Goal: Information Seeking & Learning: Learn about a topic

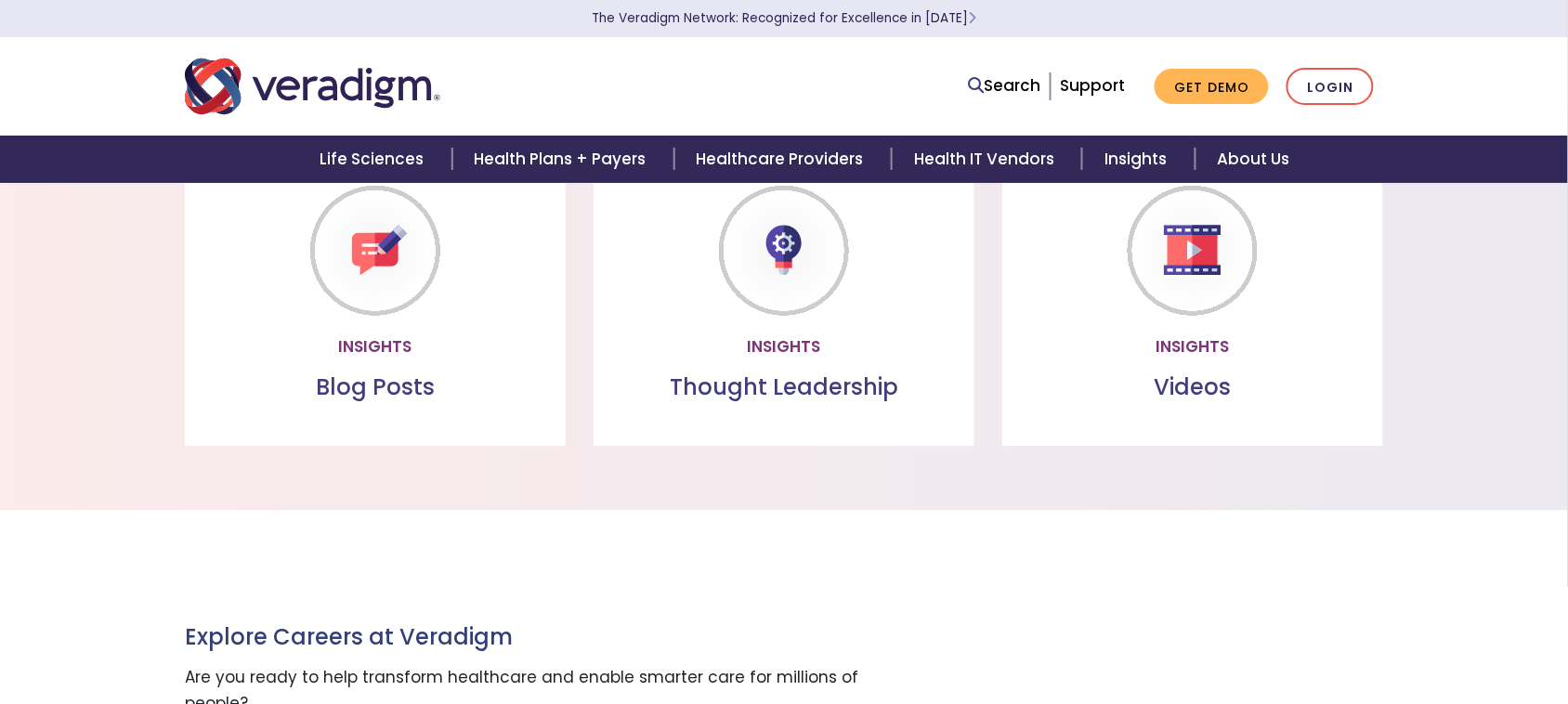
scroll to position [1277, 0]
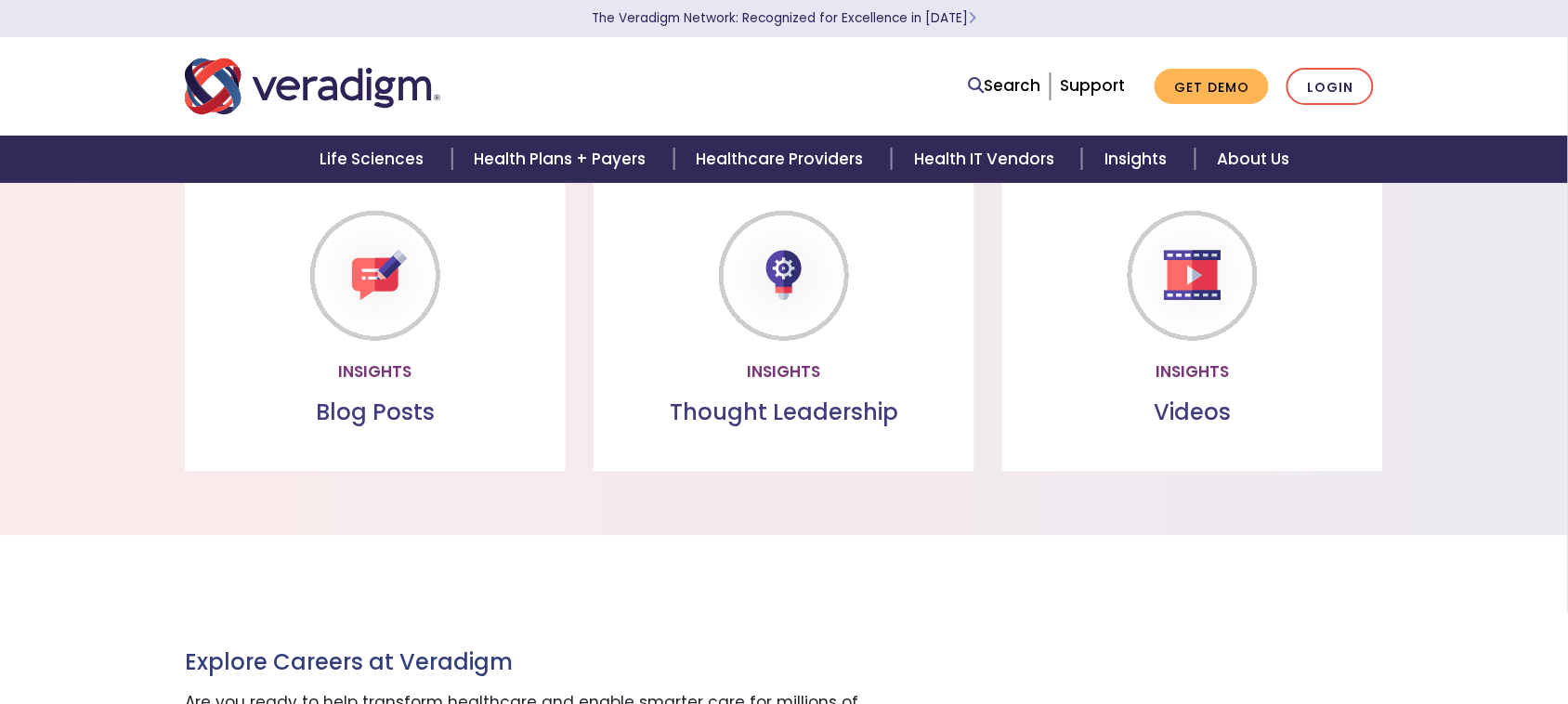
click at [773, 432] on div "Thought Leadership Read the latest healthcare insights from our team of subject…" at bounding box center [784, 323] width 380 height 294
click at [764, 382] on link "Learn more" at bounding box center [784, 370] width 147 height 42
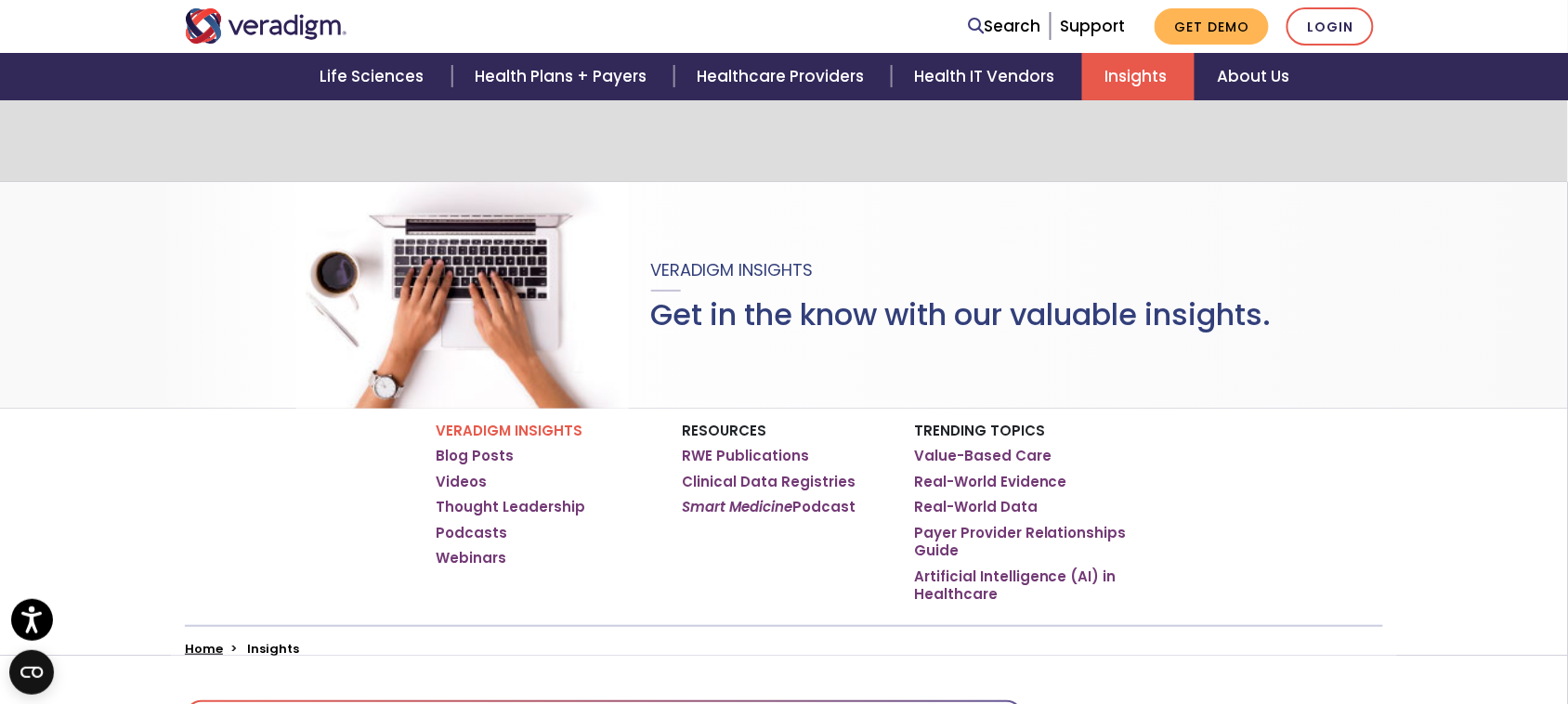
scroll to position [182, 0]
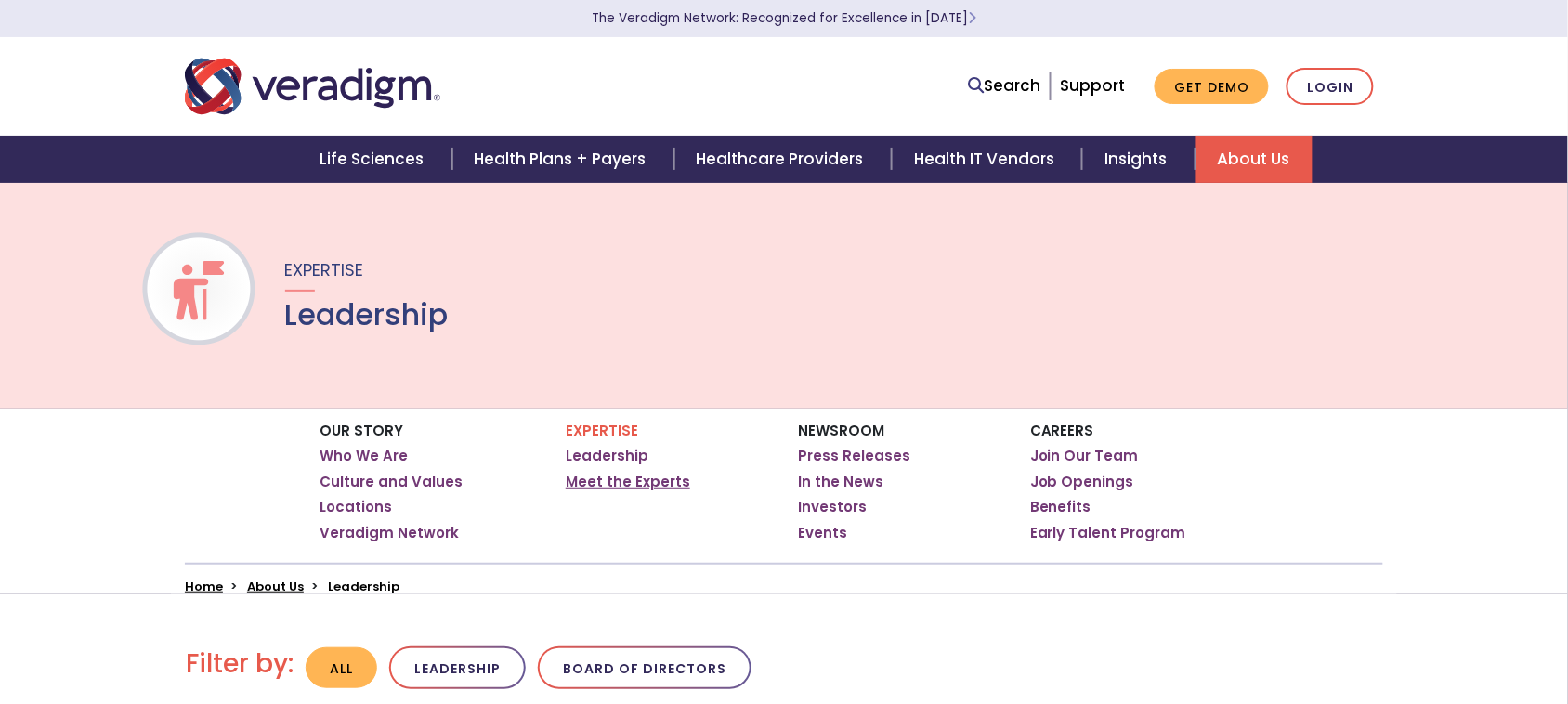
click at [615, 484] on link "Meet the Experts" at bounding box center [628, 482] width 124 height 19
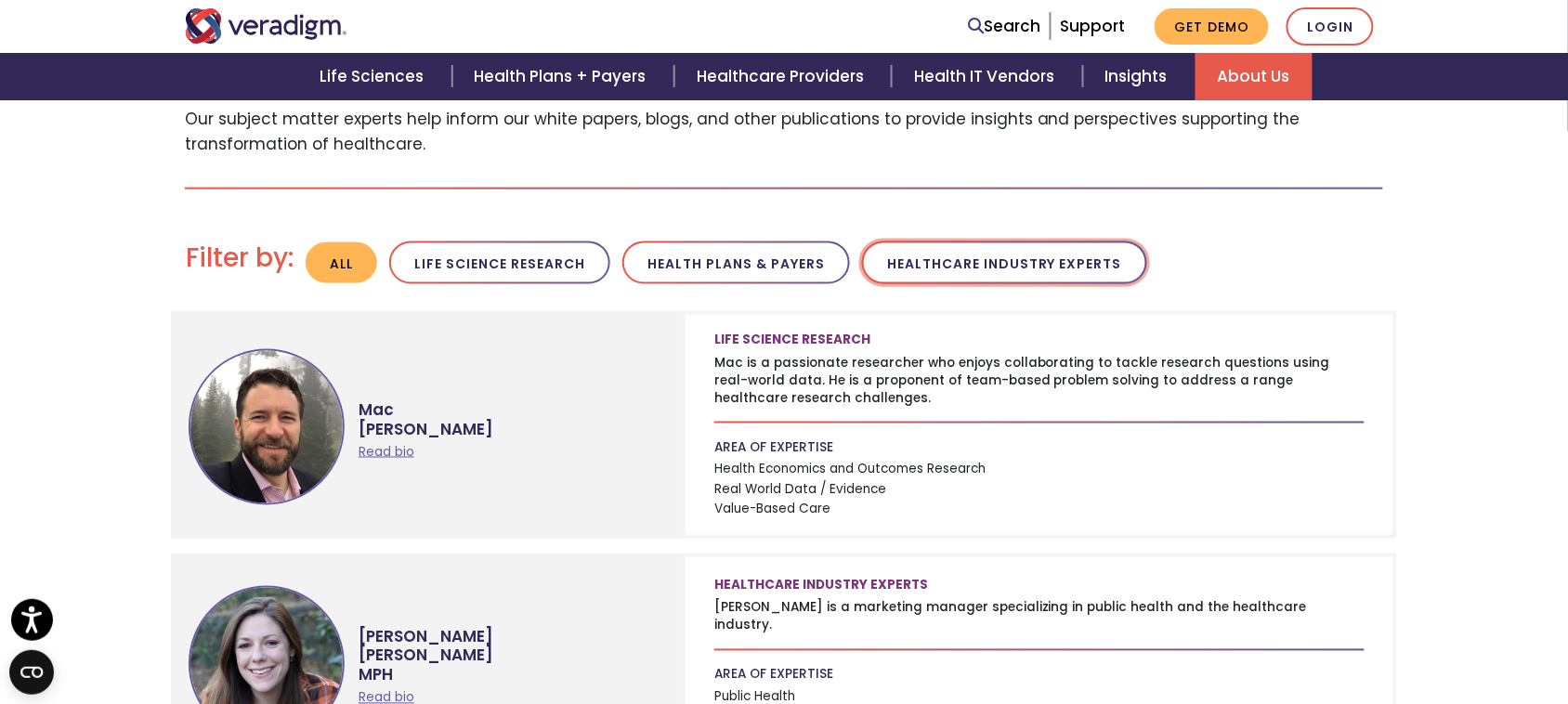
scroll to position [581, 0]
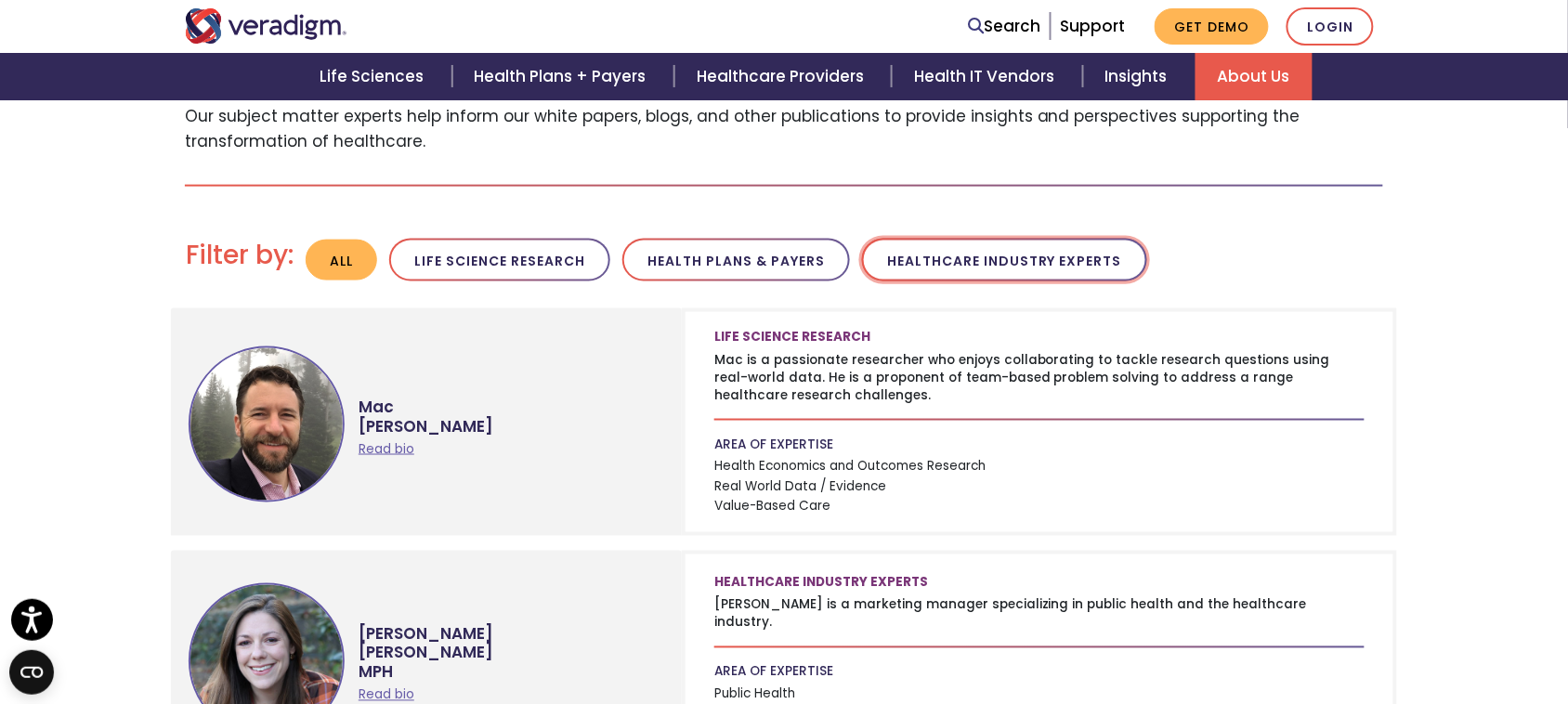
click at [940, 270] on button "Healthcare Industry Experts" at bounding box center [1003, 260] width 285 height 43
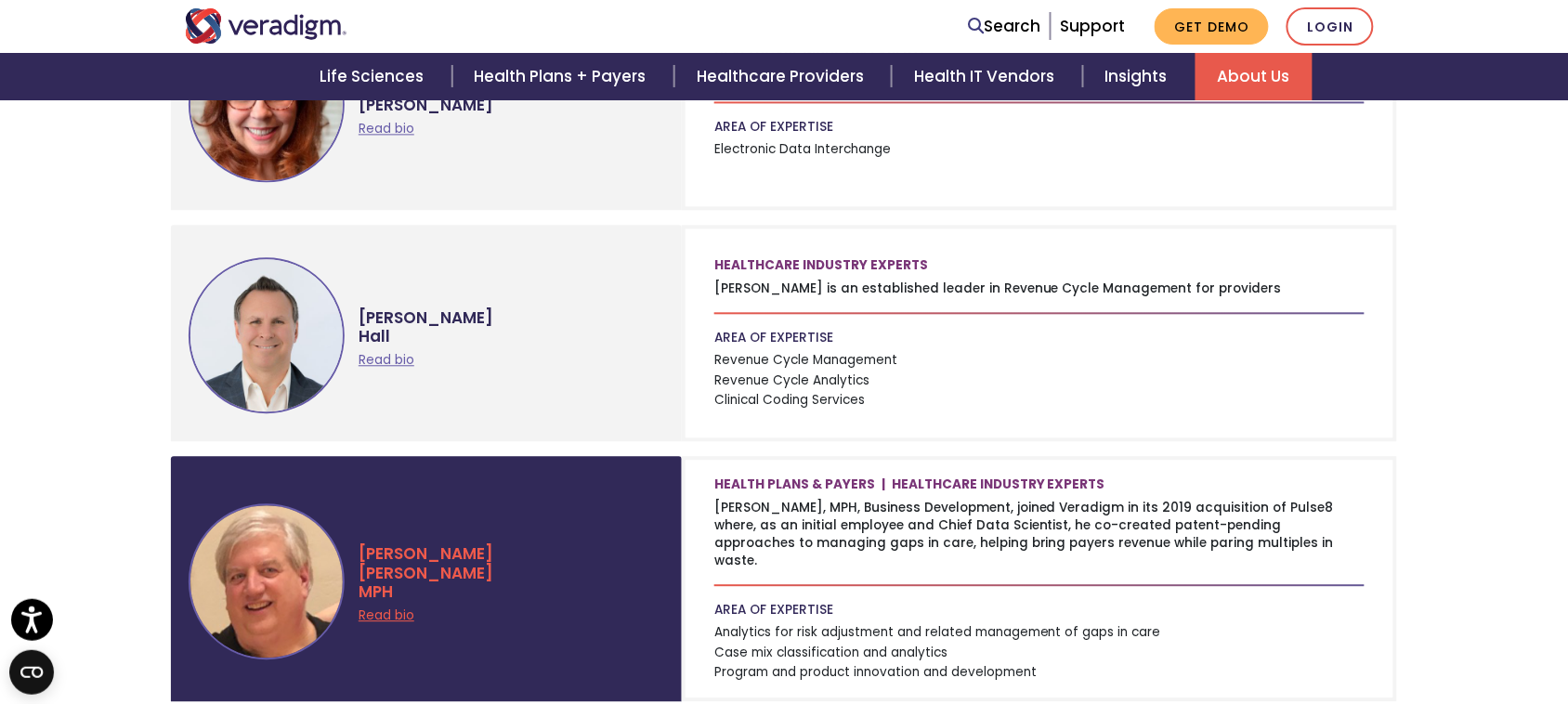
scroll to position [1162, 0]
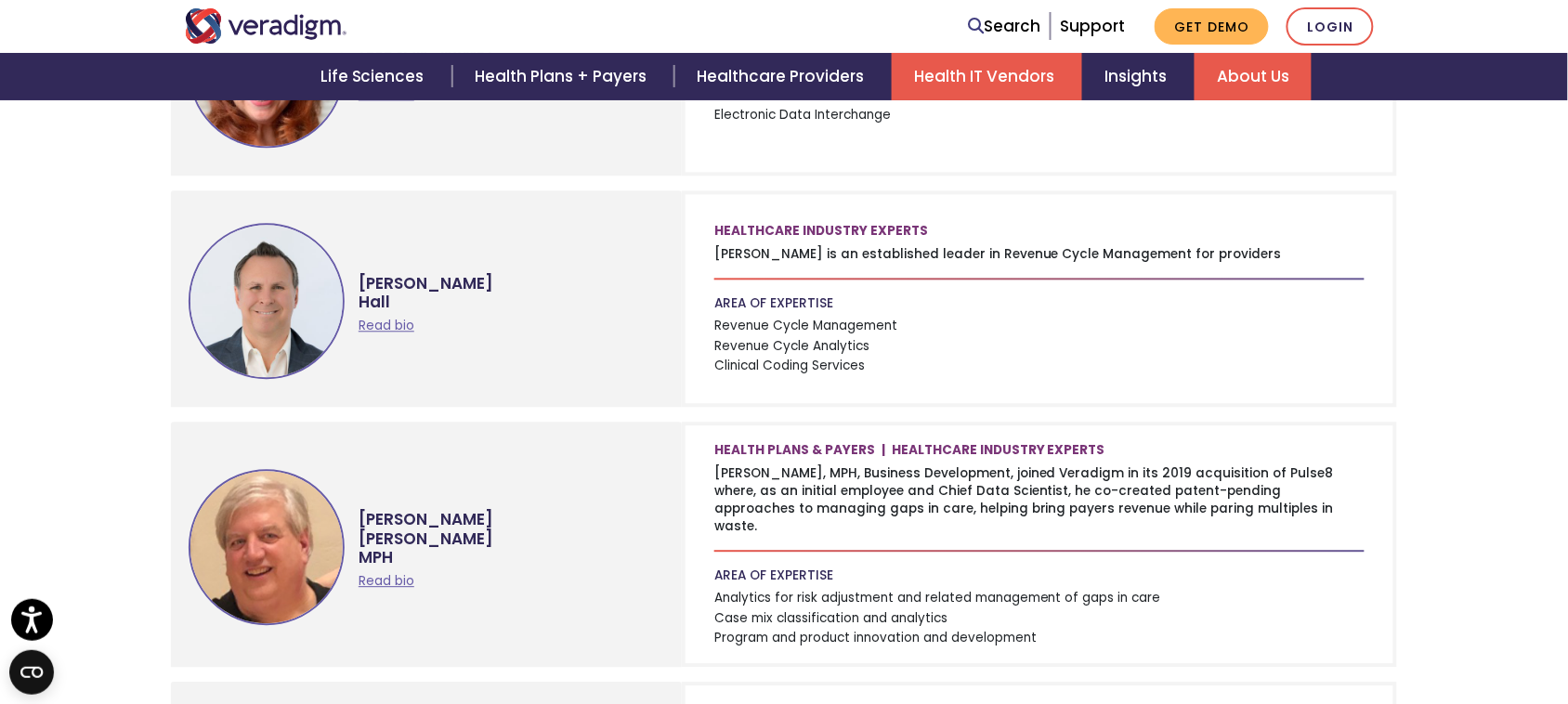
click at [957, 70] on link "Health IT Vendors" at bounding box center [986, 76] width 191 height 47
